Goal: Task Accomplishment & Management: Use online tool/utility

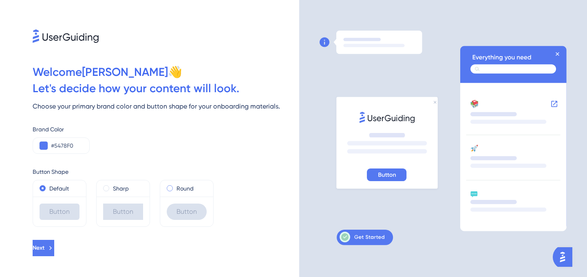
click at [171, 188] on span at bounding box center [170, 188] width 6 height 6
click at [175, 186] on input "radio" at bounding box center [175, 186] width 0 height 0
click at [106, 189] on span at bounding box center [106, 188] width 6 height 6
click at [112, 186] on input "radio" at bounding box center [112, 186] width 0 height 0
click at [173, 188] on div "Round" at bounding box center [187, 189] width 40 height 10
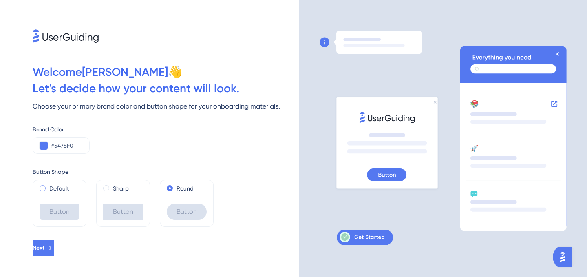
click at [57, 186] on label "Default" at bounding box center [59, 189] width 20 height 10
click at [56, 250] on button "Next" at bounding box center [44, 248] width 23 height 16
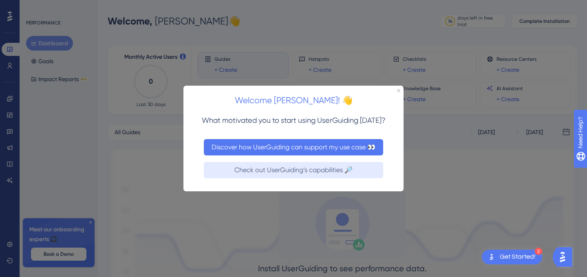
click at [272, 148] on button "Discover how UserGuiding can support my use case 👀" at bounding box center [294, 147] width 180 height 16
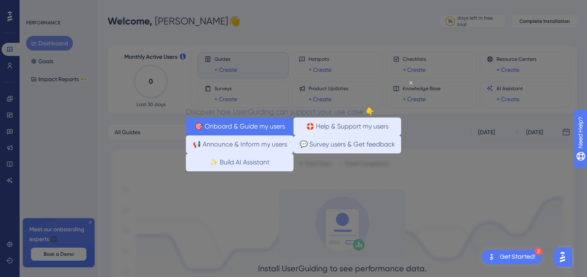
click at [256, 126] on button "🎯 Onboard & Guide my users" at bounding box center [240, 126] width 108 height 18
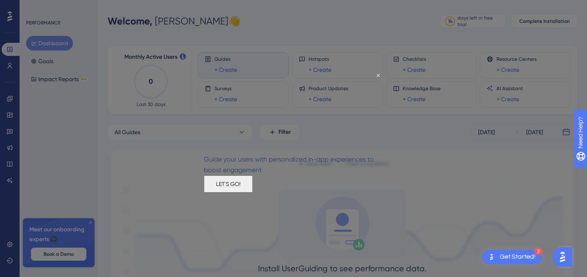
click at [253, 192] on button "LET'S GO!" at bounding box center [228, 183] width 49 height 17
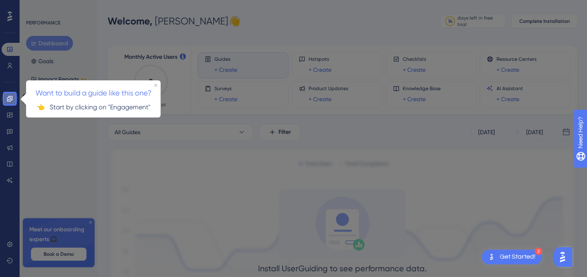
click at [11, 100] on icon at bounding box center [9, 98] width 5 height 5
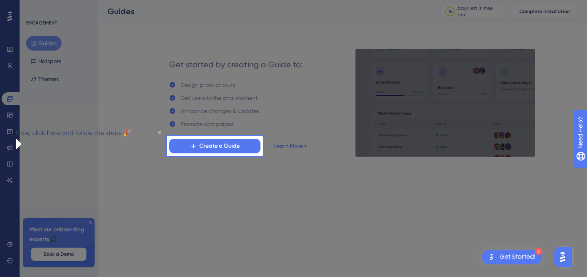
click at [273, 202] on div at bounding box center [425, 138] width 324 height 277
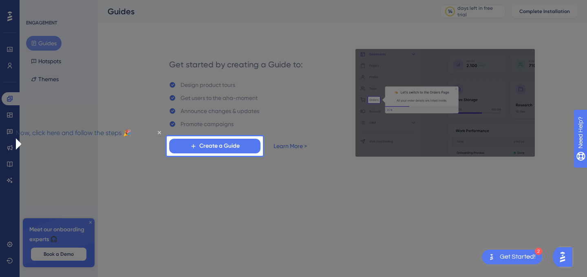
click at [359, 216] on div at bounding box center [425, 138] width 324 height 277
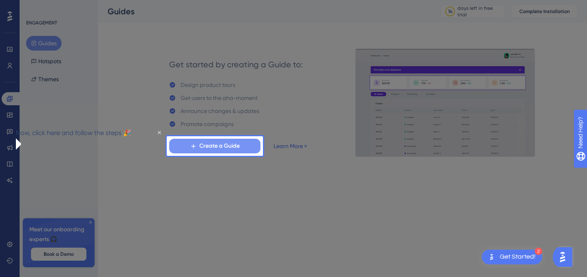
click at [204, 147] on span "Create a Guide" at bounding box center [219, 146] width 40 height 10
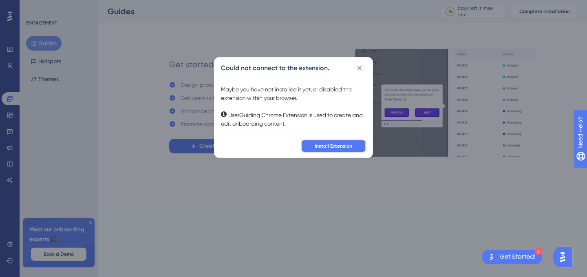
click at [330, 148] on span "Install Extension" at bounding box center [334, 146] width 38 height 7
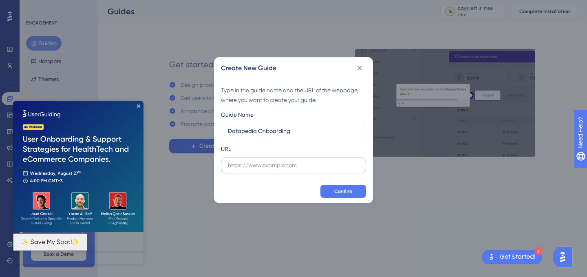
type input "Datapedia Onboarding"
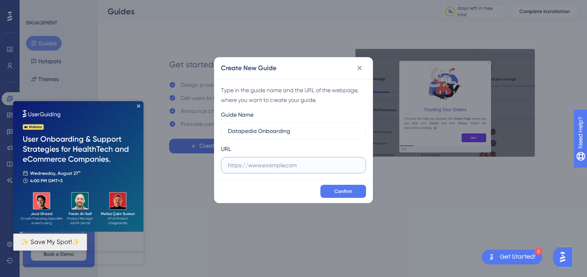
click at [302, 166] on input "text" at bounding box center [293, 165] width 131 height 9
